Goal: Information Seeking & Learning: Learn about a topic

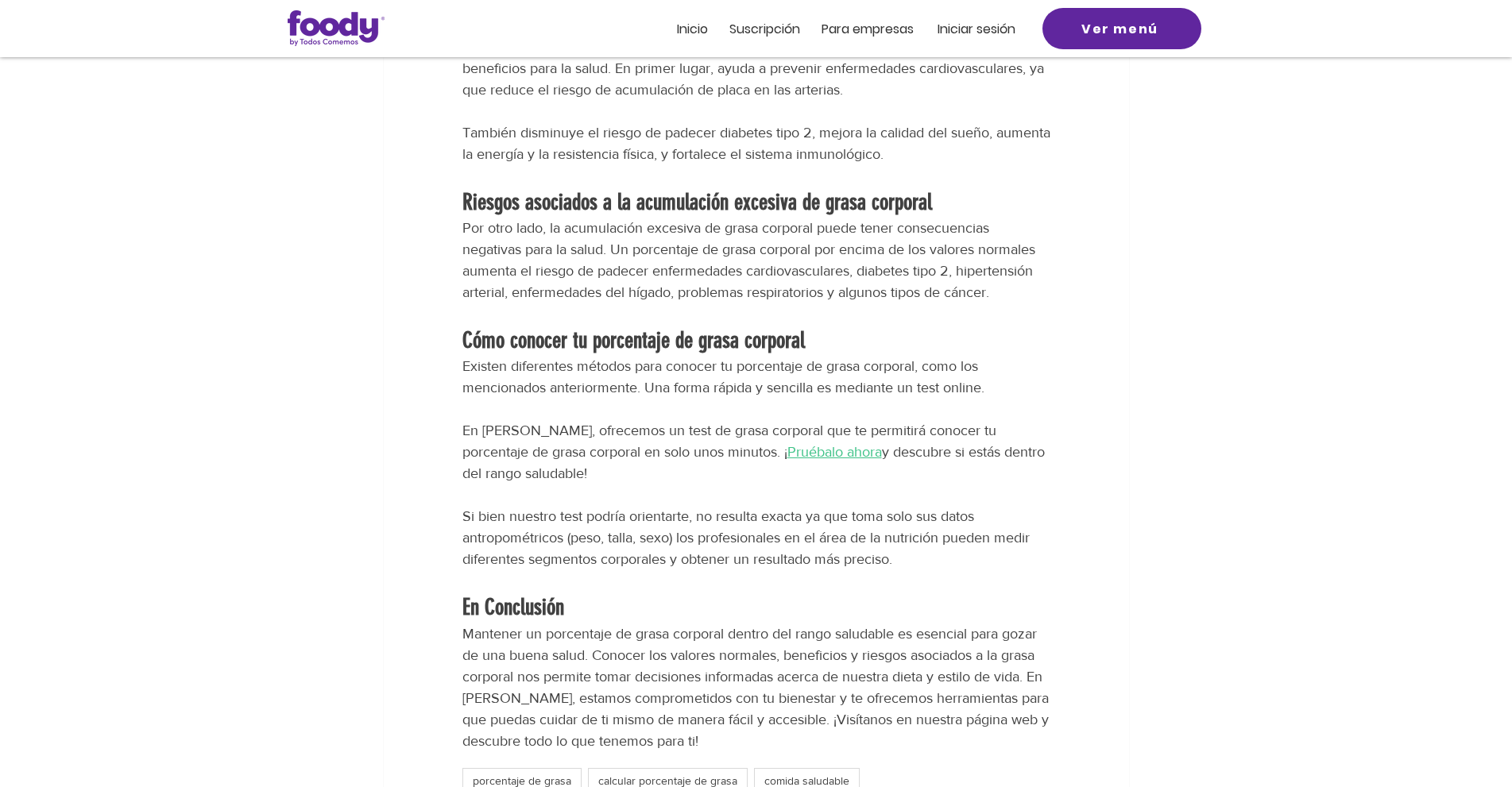
scroll to position [2383, 0]
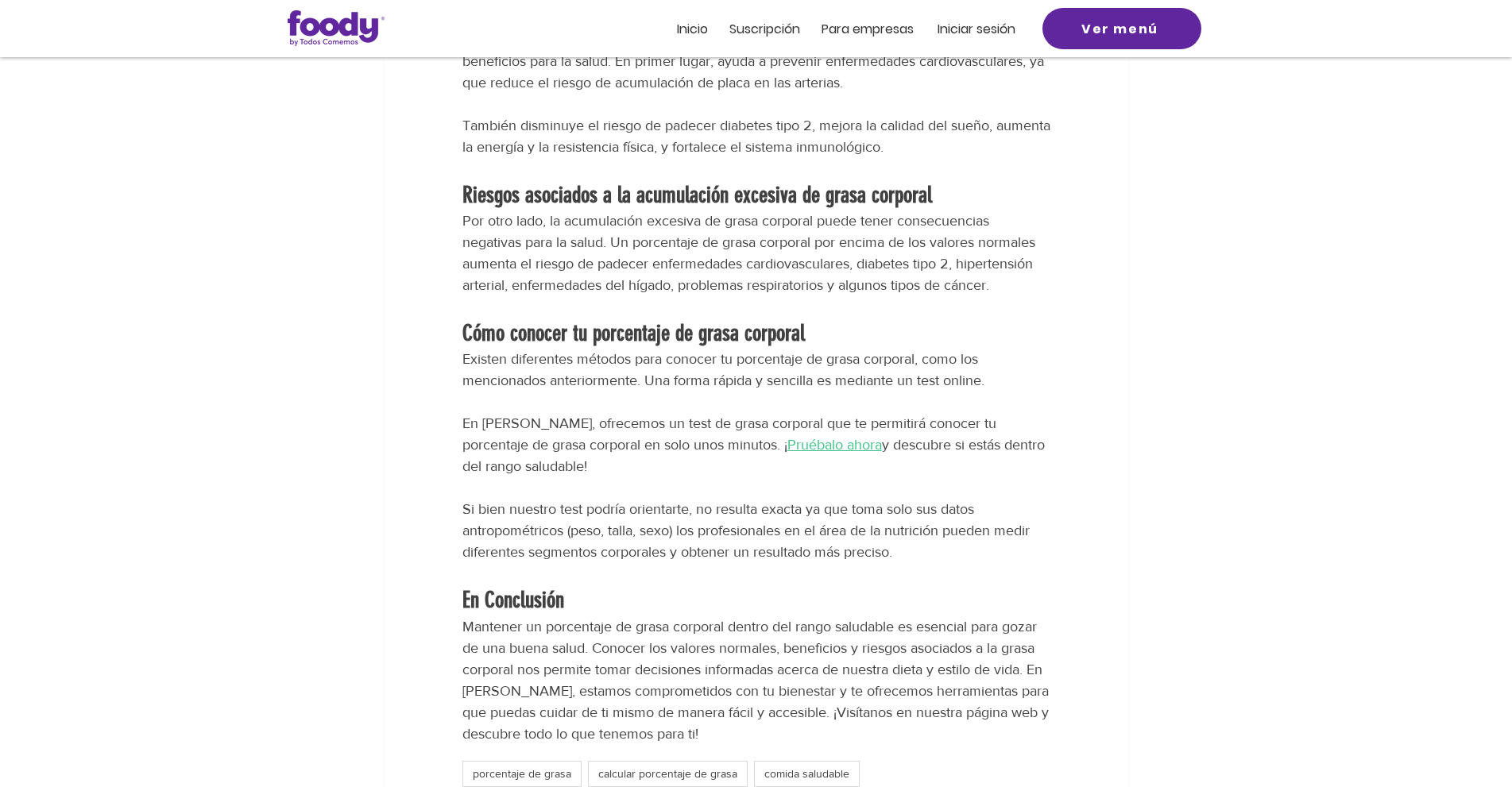
drag, startPoint x: 748, startPoint y: 509, endPoint x: 1277, endPoint y: 400, distance: 540.1
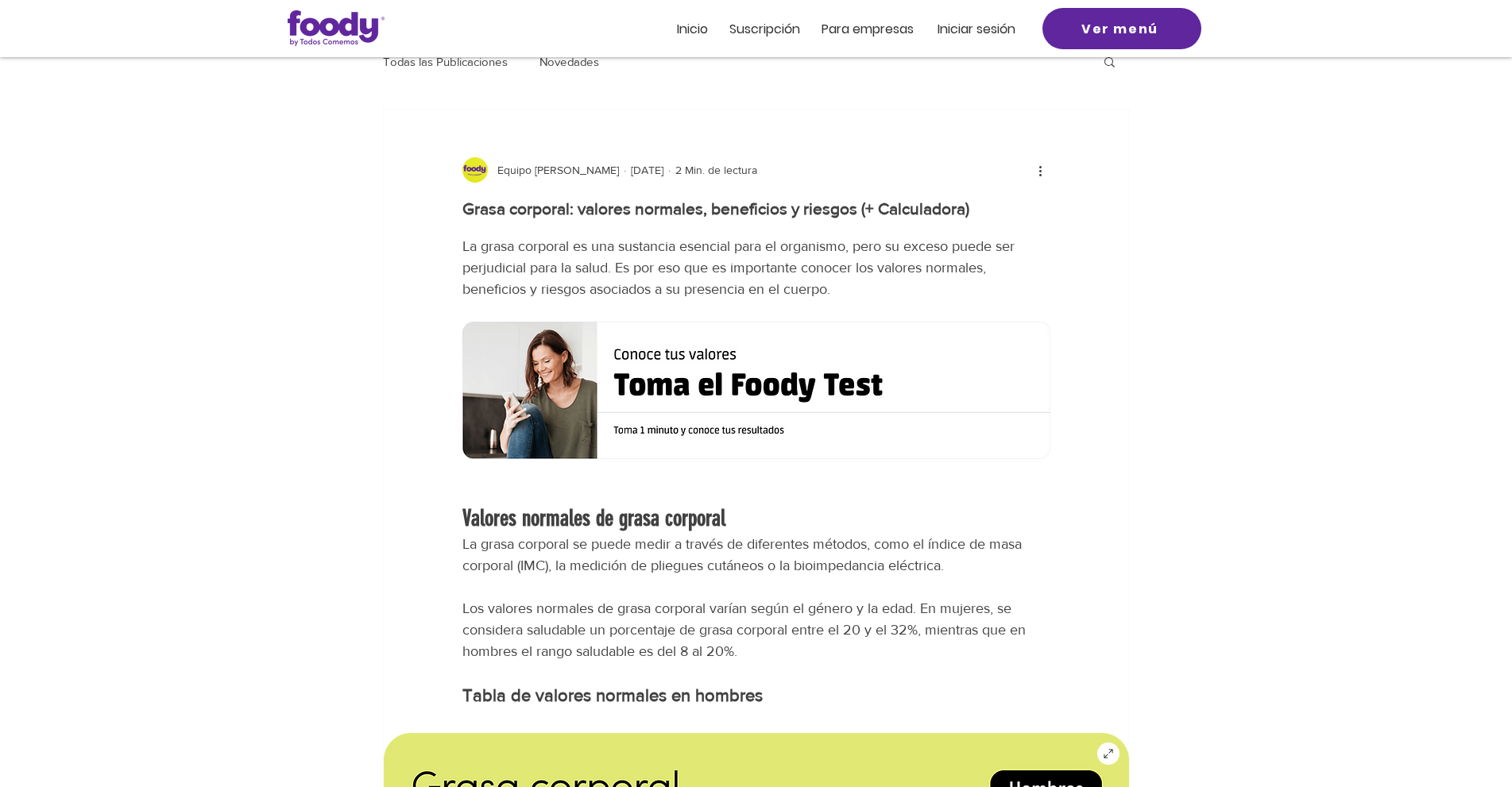
scroll to position [0, 0]
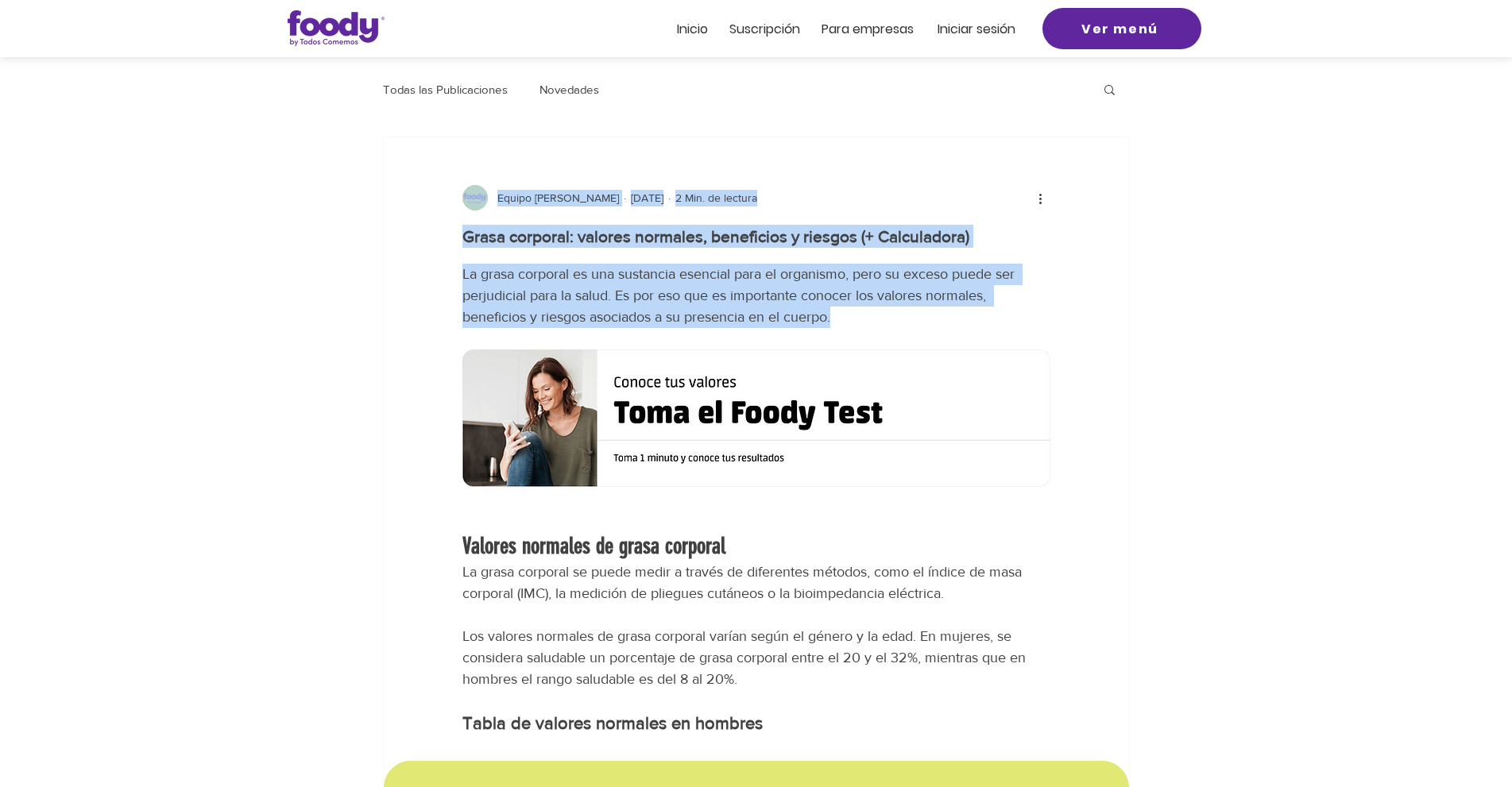
drag, startPoint x: 467, startPoint y: 245, endPoint x: 837, endPoint y: 352, distance: 385.2
click at [946, 325] on span "La grasa corporal es una sustancia esencial para el organismo, pero su exceso p…" at bounding box center [740, 295] width 556 height 59
drag, startPoint x: 870, startPoint y: 383, endPoint x: 693, endPoint y: 315, distance: 189.6
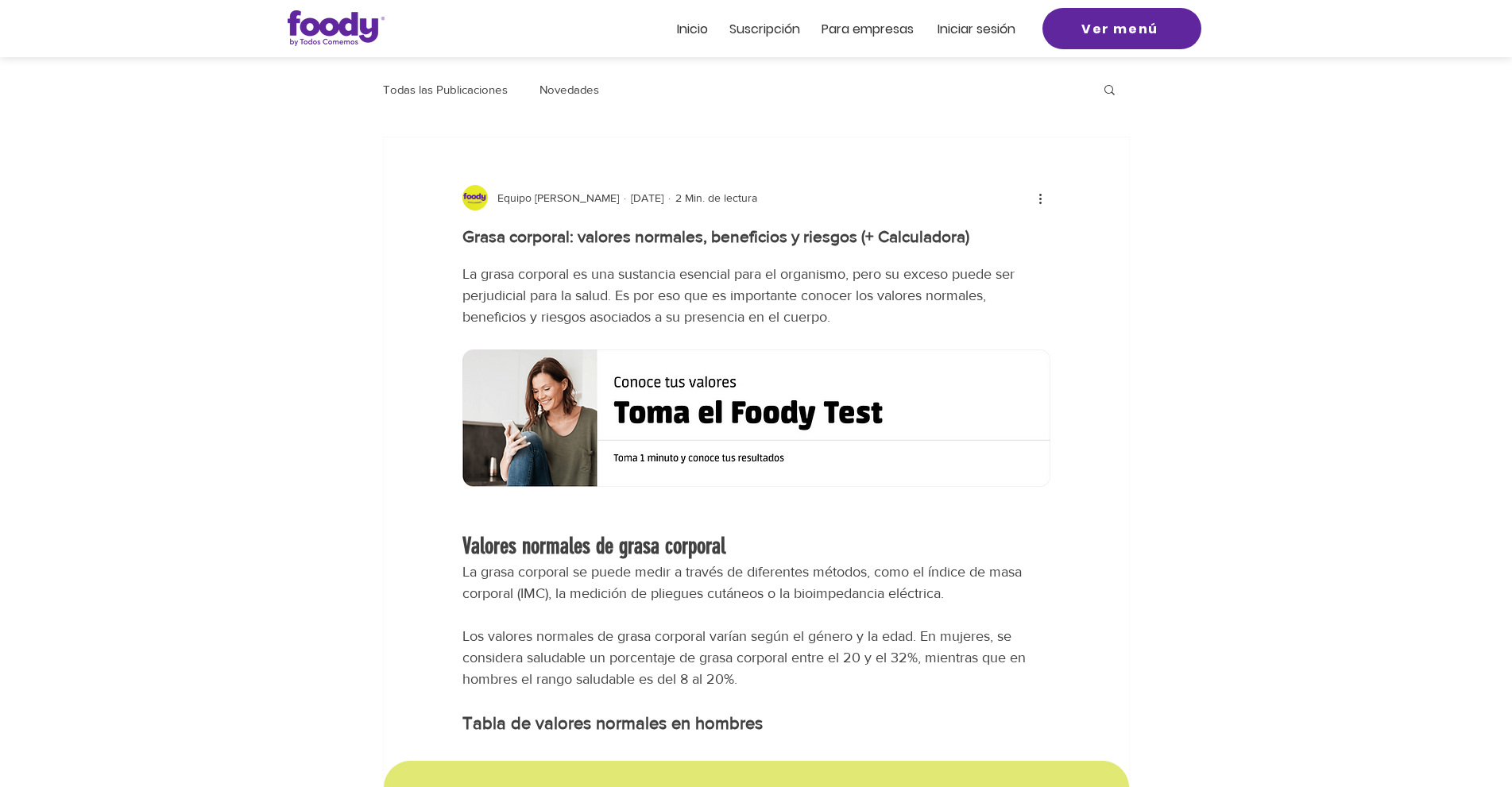
click at [475, 248] on h1 "Grasa corporal: valores normales, beneficios y riesgos (+ Calculadora)" at bounding box center [756, 236] width 588 height 23
drag, startPoint x: 470, startPoint y: 251, endPoint x: 977, endPoint y: 303, distance: 509.7
click at [977, 248] on h1 "Grasa corporal: valores normales, beneficios y riesgos (+ Calculadora)" at bounding box center [756, 236] width 588 height 23
copy h1 "Grasa corporal: valores normales, beneficios y riesgos (+ Calculadora)"
click at [466, 325] on span "La grasa corporal es una sustancia esencial para el organismo, pero su exceso p…" at bounding box center [740, 295] width 556 height 59
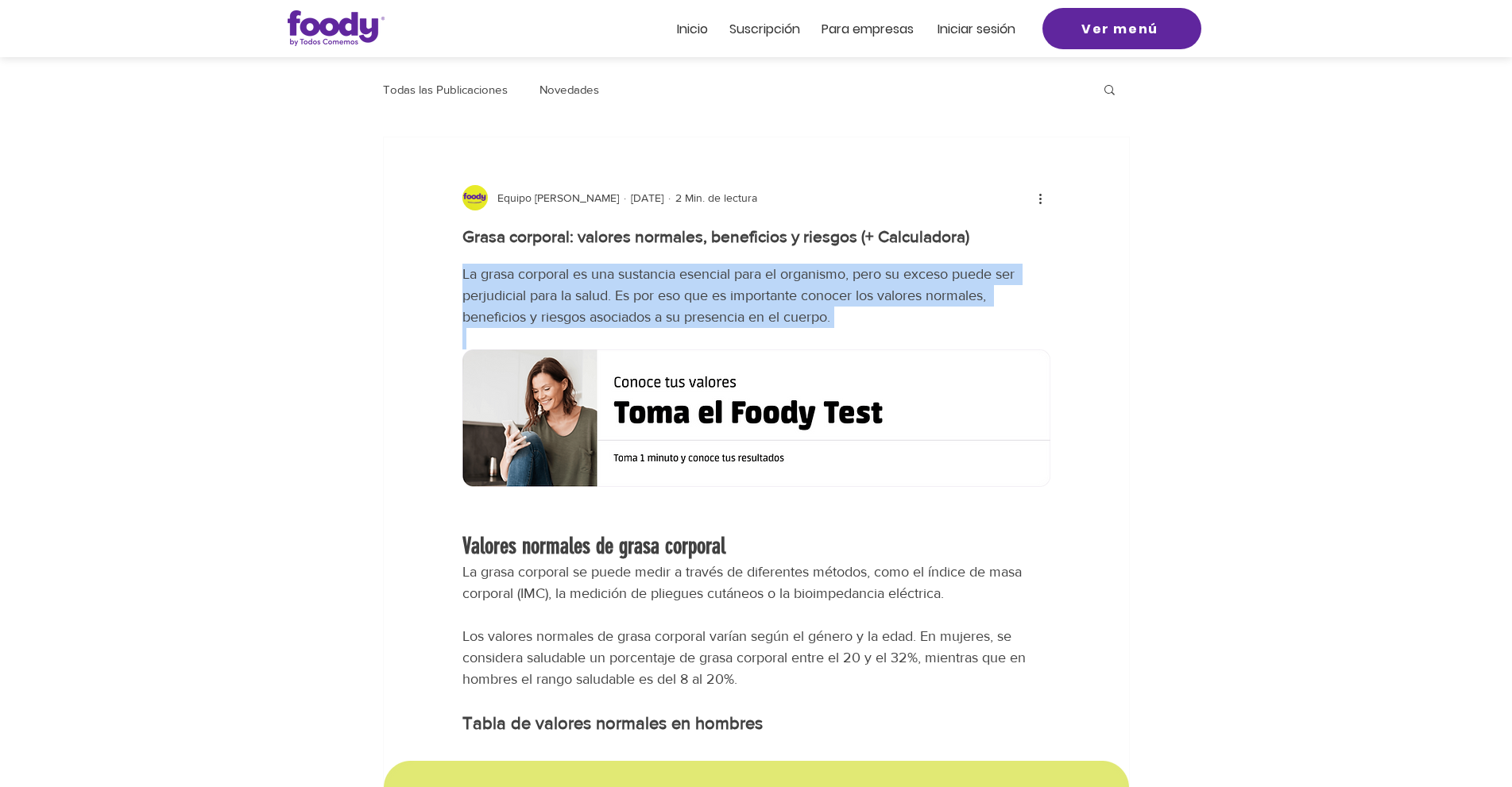
drag, startPoint x: 460, startPoint y: 341, endPoint x: 859, endPoint y: 408, distance: 404.6
copy div "La grasa corporal es una sustancia esencial para el organismo, pero su exceso p…"
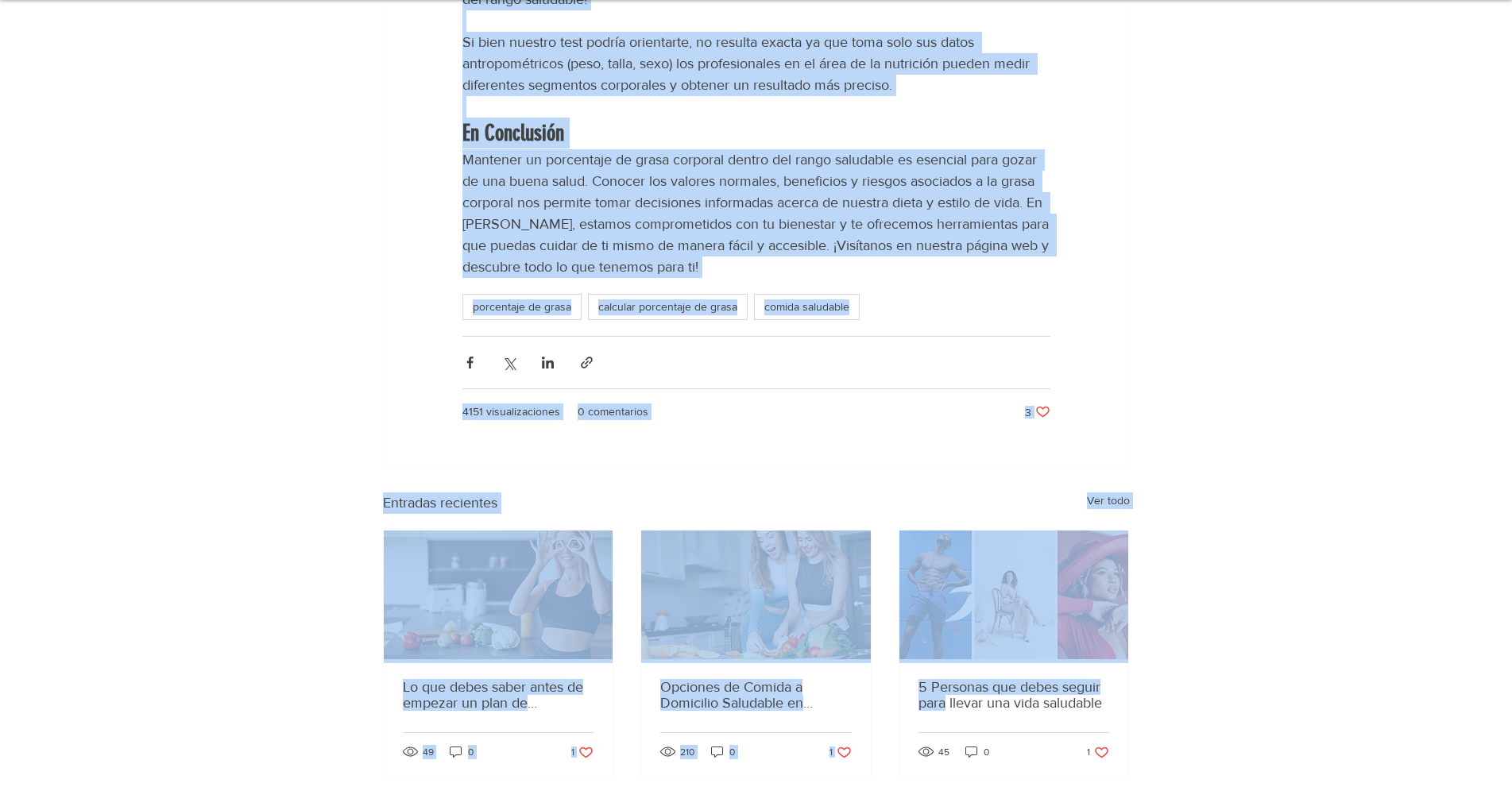
scroll to position [2919, 0]
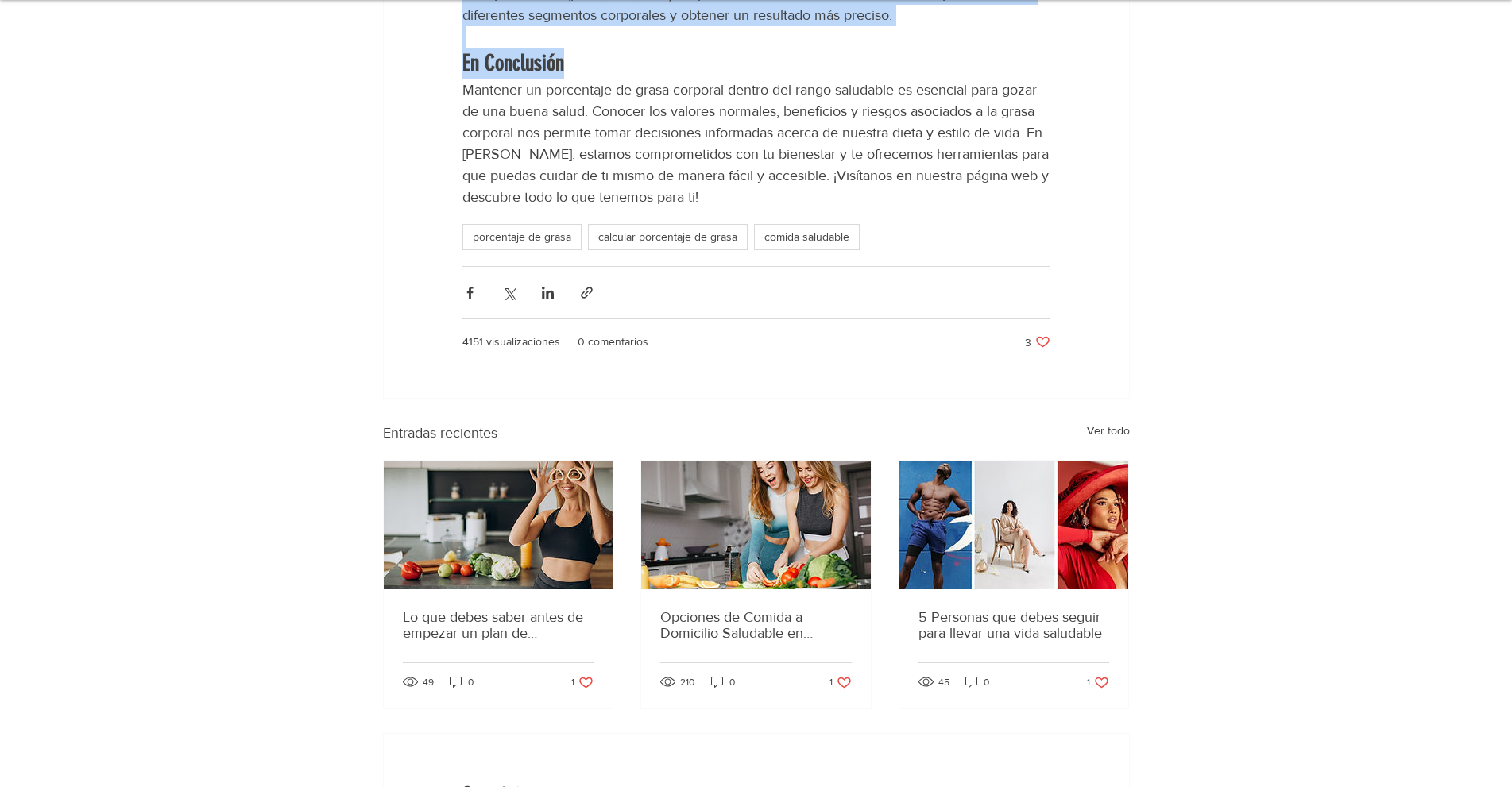
drag, startPoint x: 472, startPoint y: 374, endPoint x: 905, endPoint y: 272, distance: 444.9
copy div "Loremip dolorsit am conse adipisci El seddo eiusmodt in utlab etdol m aliqua en…"
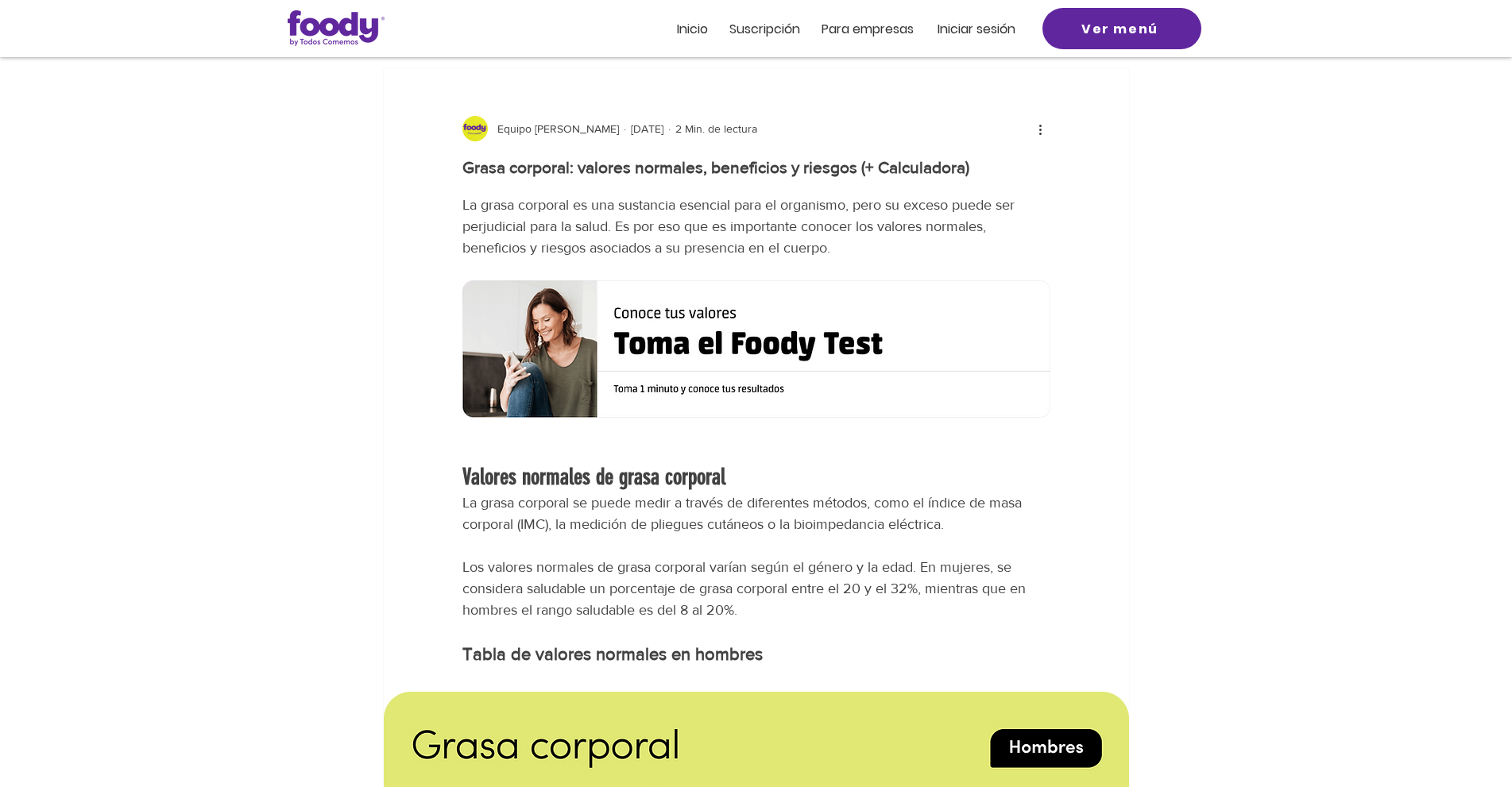
scroll to position [0, 0]
